Goal: Communication & Community: Ask a question

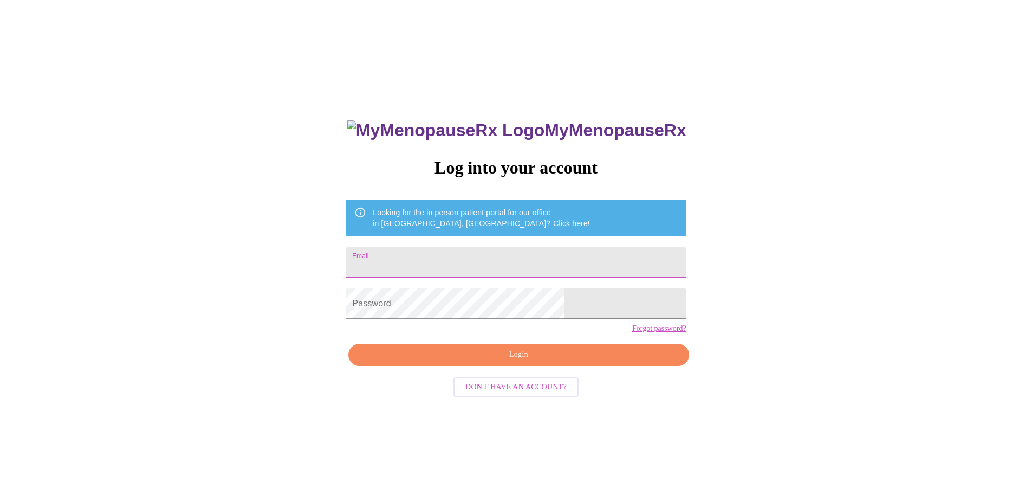
click at [485, 257] on input "Email" at bounding box center [516, 262] width 340 height 30
type input "[EMAIL_ADDRESS][DOMAIN_NAME]"
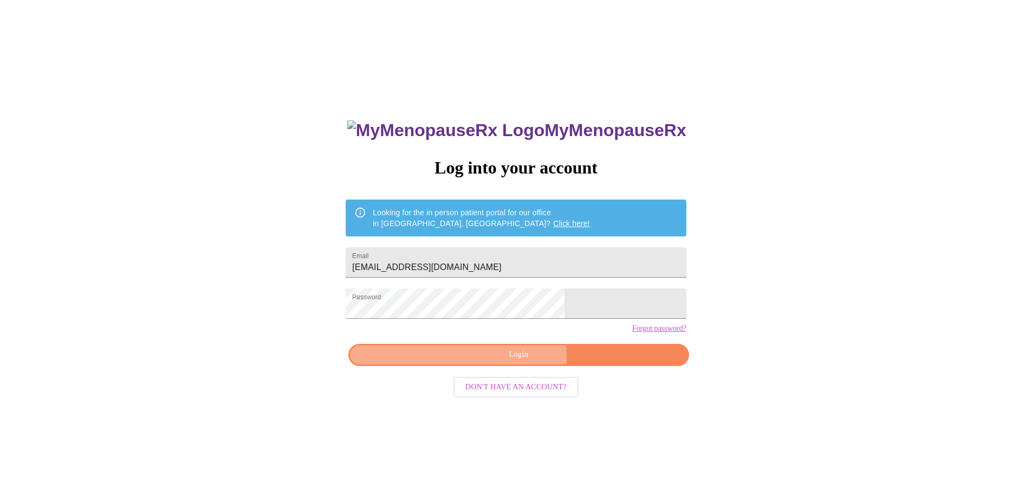
click at [503, 361] on span "Login" at bounding box center [518, 355] width 315 height 14
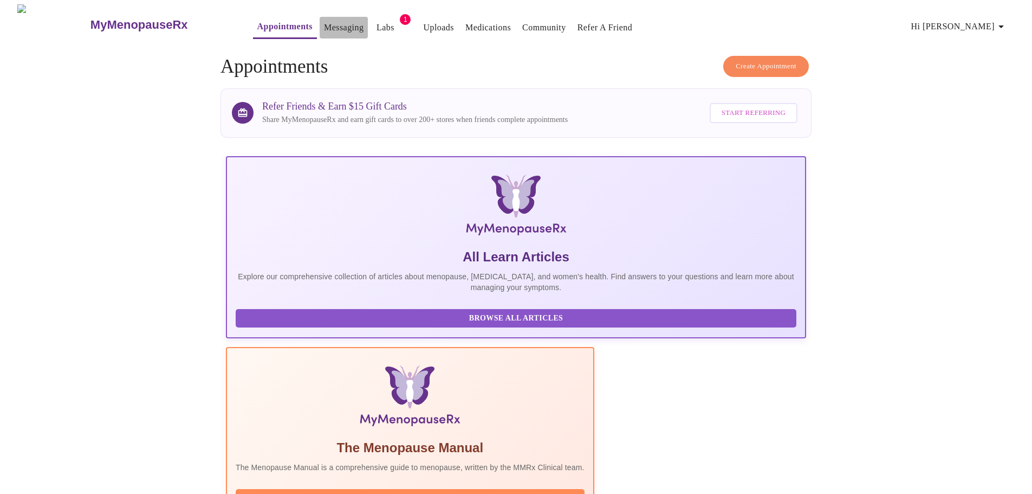
click at [324, 21] on link "Messaging" at bounding box center [344, 27] width 40 height 15
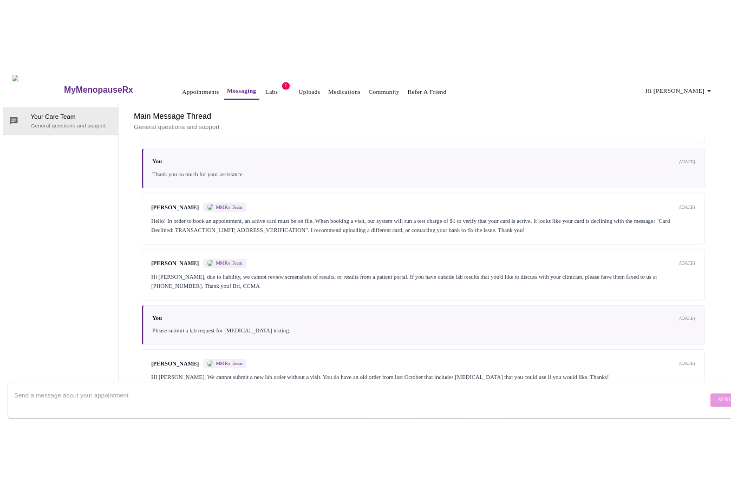
scroll to position [1103, 0]
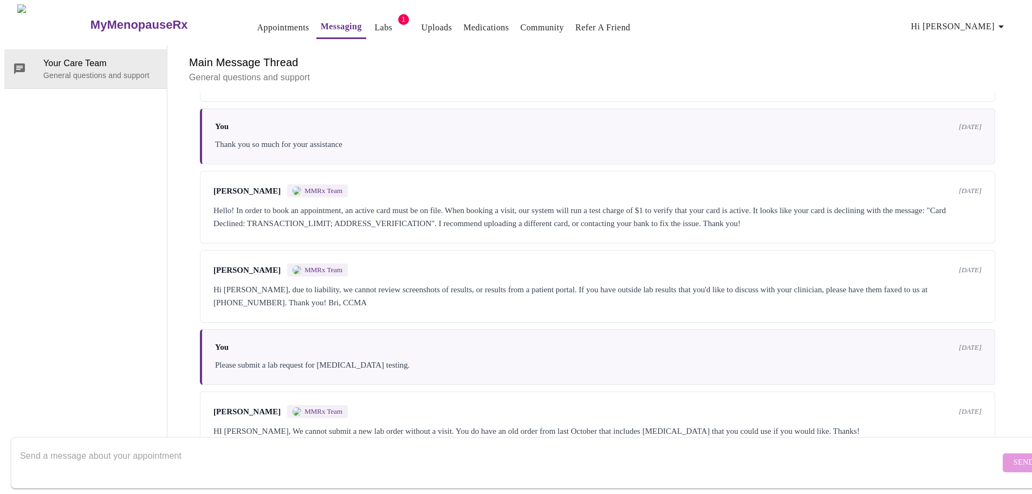
click at [236, 457] on textarea "Send a message about your appointment" at bounding box center [510, 462] width 980 height 35
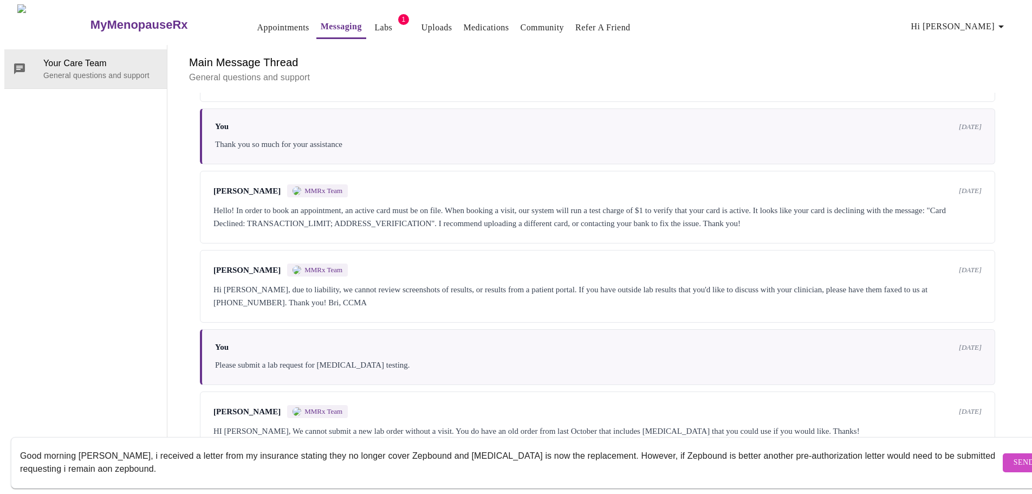
click at [56, 458] on textarea "Good morning [PERSON_NAME], i received a letter from my insurance stating they …" at bounding box center [510, 462] width 980 height 35
click at [66, 459] on textarea "Good morning [PERSON_NAME], i received a letter from my insurance stating they …" at bounding box center [510, 462] width 980 height 35
click at [63, 459] on textarea "Good morning [PERSON_NAME], i received a letter from my insurance stating they …" at bounding box center [510, 462] width 980 height 35
click at [66, 458] on textarea "Good morning [PERSON_NAME], i received a letter from my insurance stating they …" at bounding box center [510, 462] width 980 height 35
click at [119, 458] on textarea "Good morning [PERSON_NAME], i received a letter from my insurance stating they …" at bounding box center [510, 462] width 980 height 35
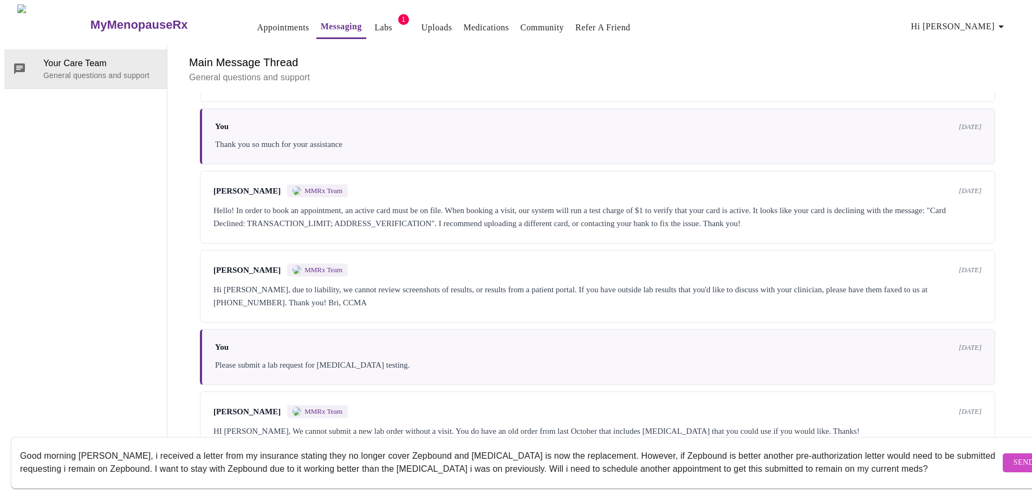
type textarea "Good morning [PERSON_NAME], i received a letter from my insurance stating they …"
click at [1014, 456] on span "Send" at bounding box center [1024, 463] width 21 height 14
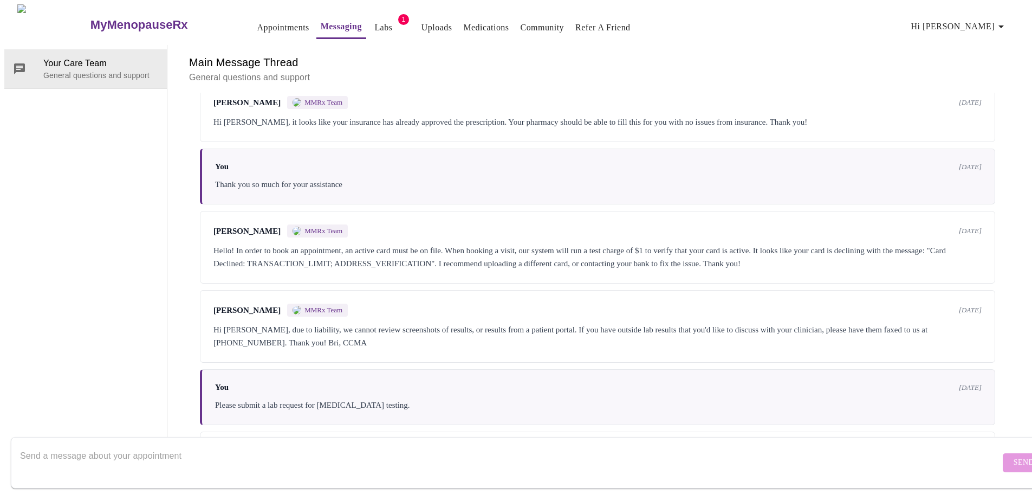
scroll to position [864, 0]
